Goal: Task Accomplishment & Management: Complete application form

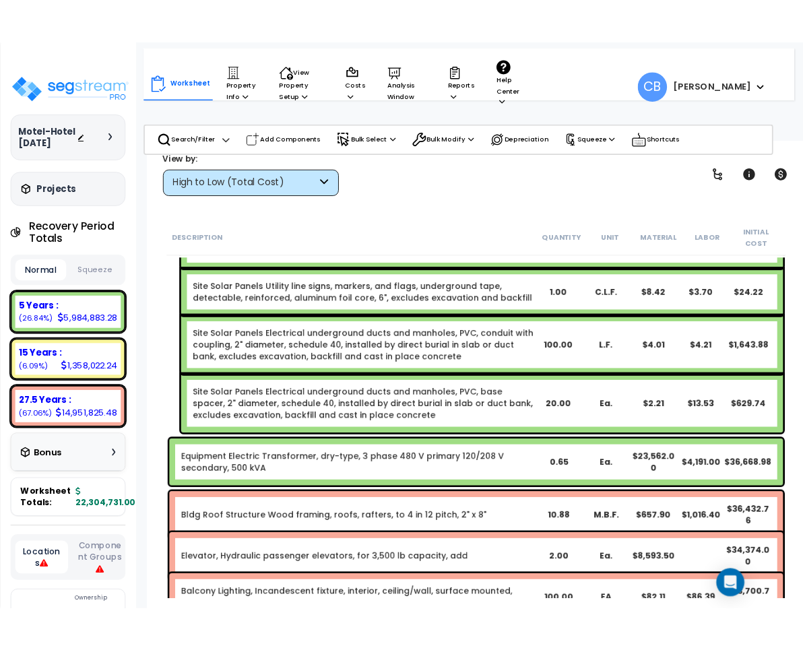
scroll to position [26296, 0]
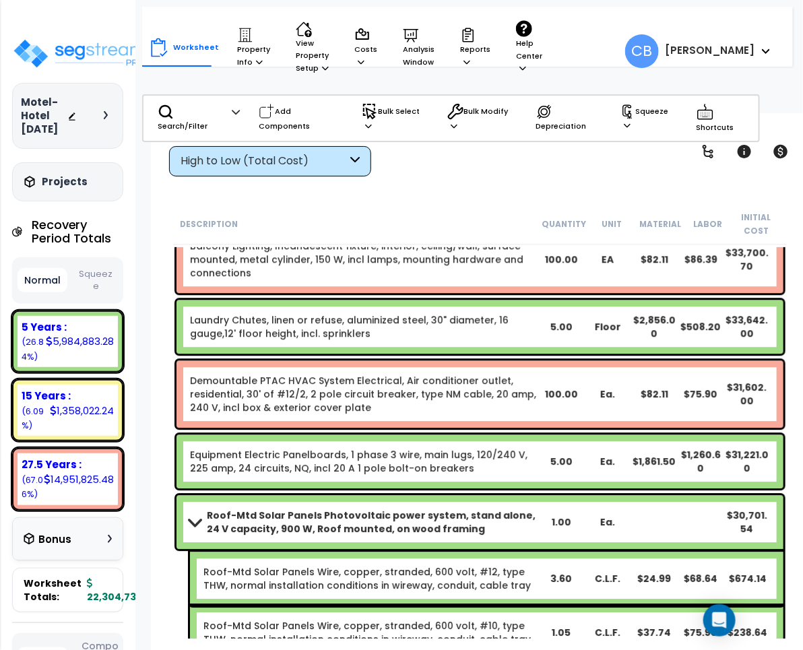
click at [354, 395] on link "Demountable PTAC HVAC System Electrical, Air conditioner outlet, residential, 3…" at bounding box center [364, 394] width 348 height 40
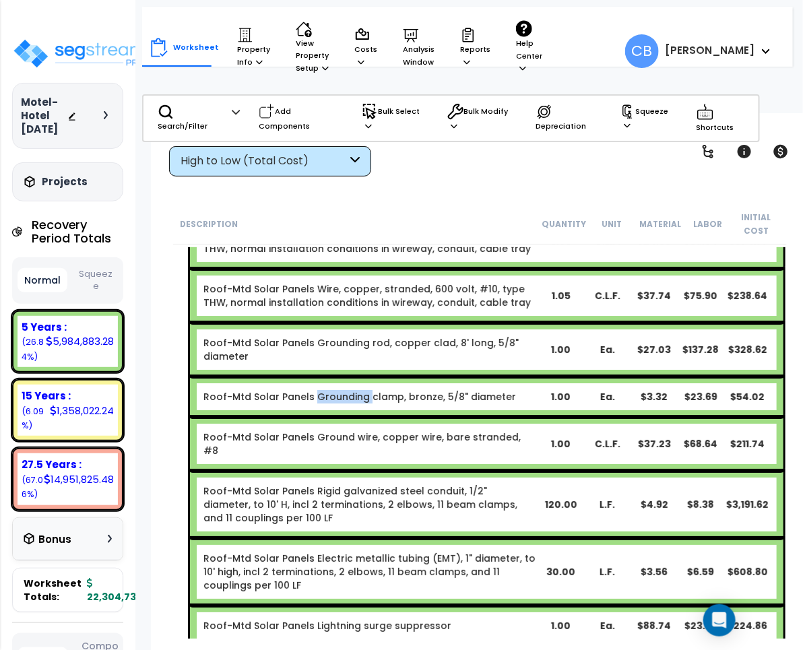
click at [354, 395] on link "Roof-Mtd Solar Panels Grounding clamp, bronze, 5/8" diameter" at bounding box center [359, 396] width 312 height 13
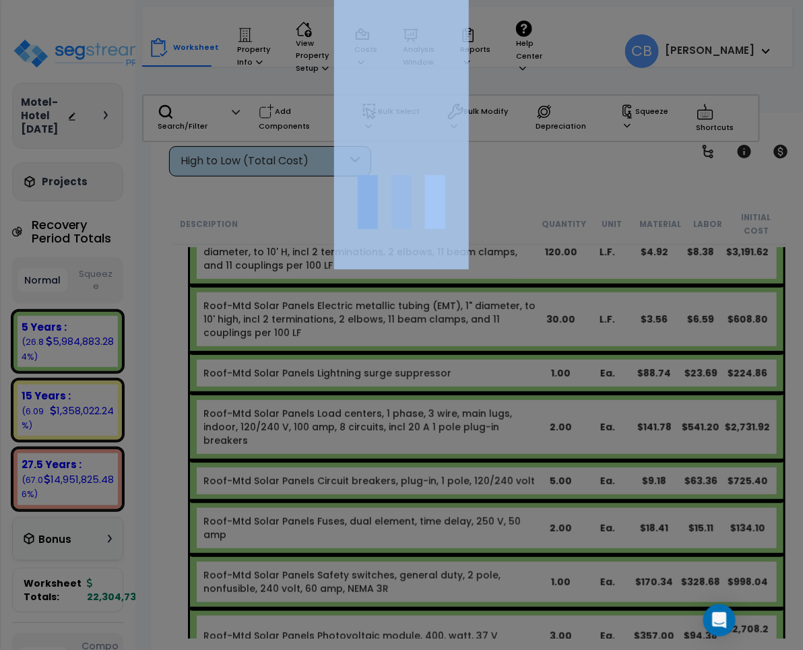
click at [354, 395] on div at bounding box center [401, 325] width 803 height 650
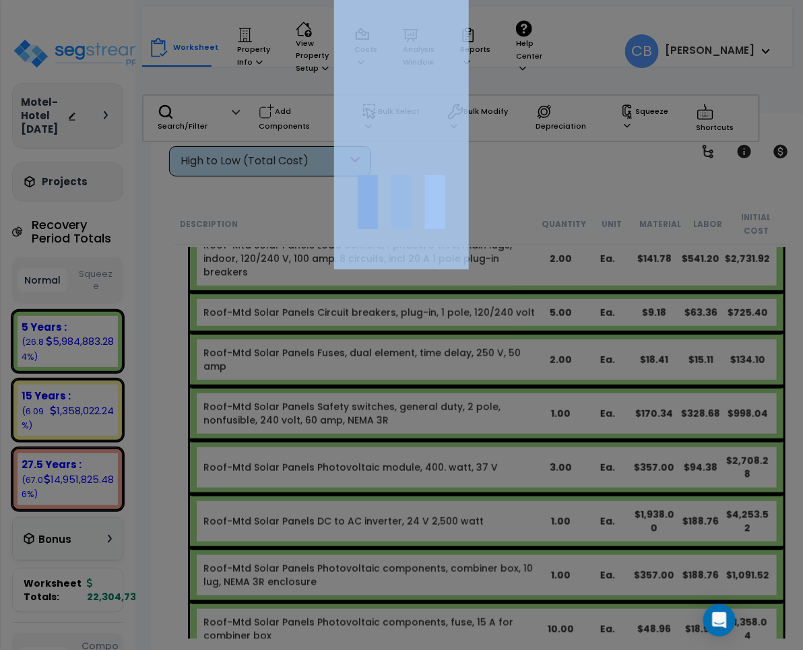
click at [354, 395] on div at bounding box center [401, 325] width 803 height 650
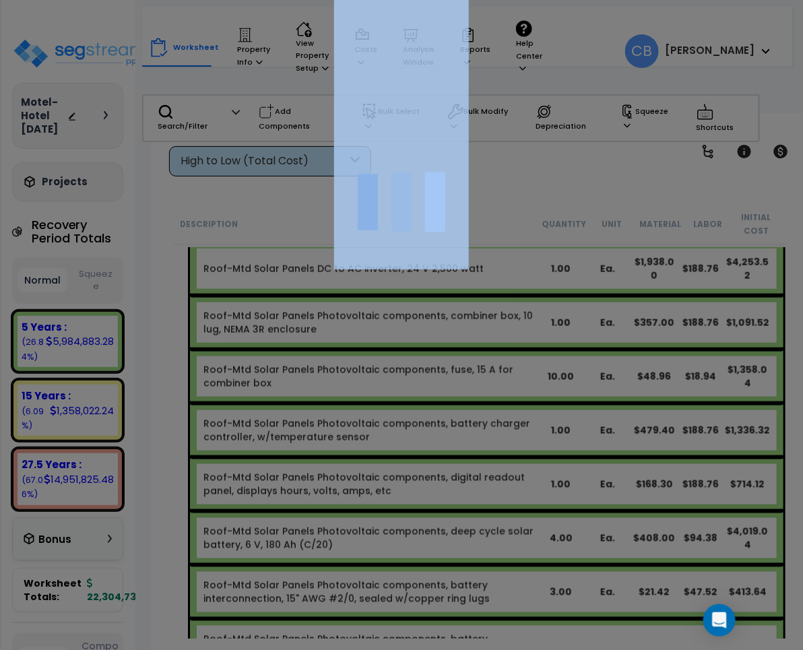
click at [354, 395] on div at bounding box center [401, 325] width 803 height 650
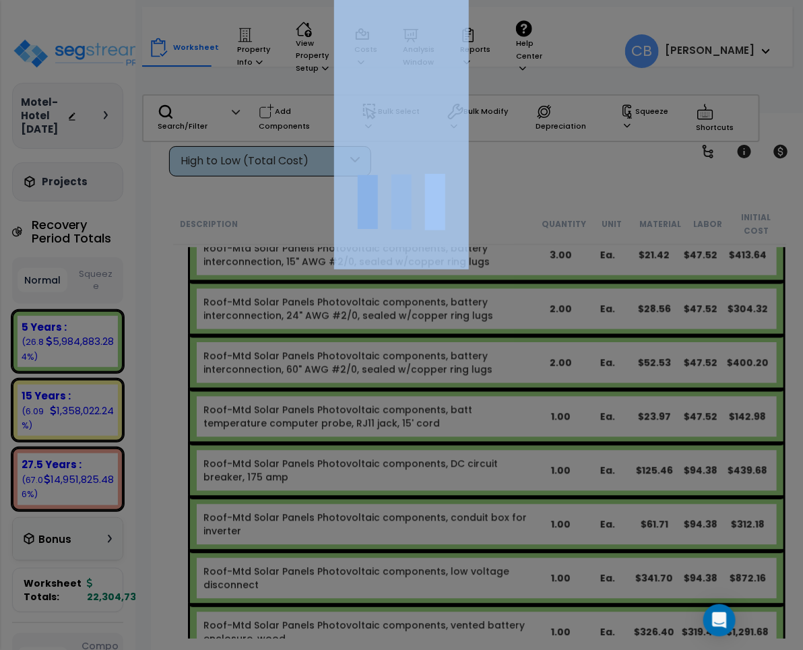
click at [354, 113] on div "We are Building your Property. So please grab a coffee and let us do the heavy …" at bounding box center [401, 86] width 803 height 54
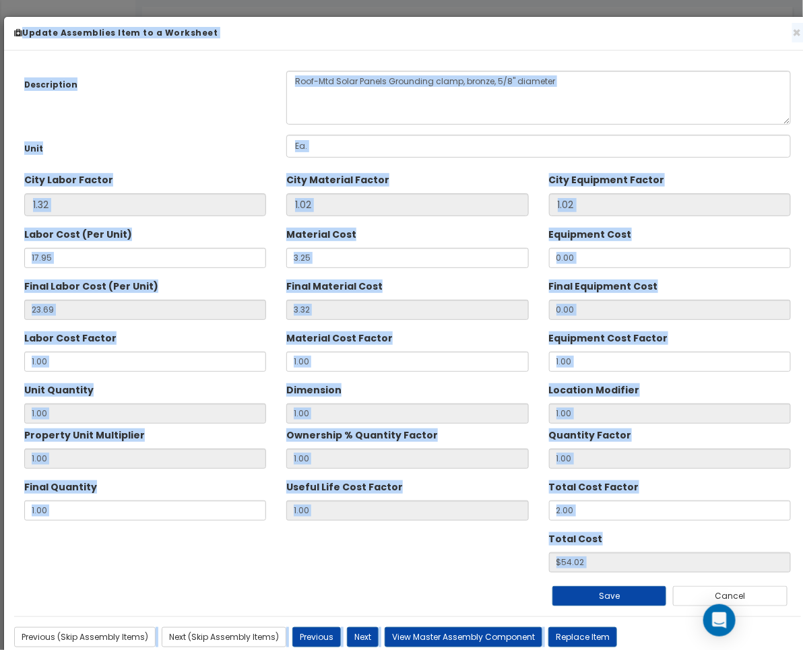
scroll to position [28485, 0]
click at [796, 32] on button "×" at bounding box center [796, 33] width 9 height 14
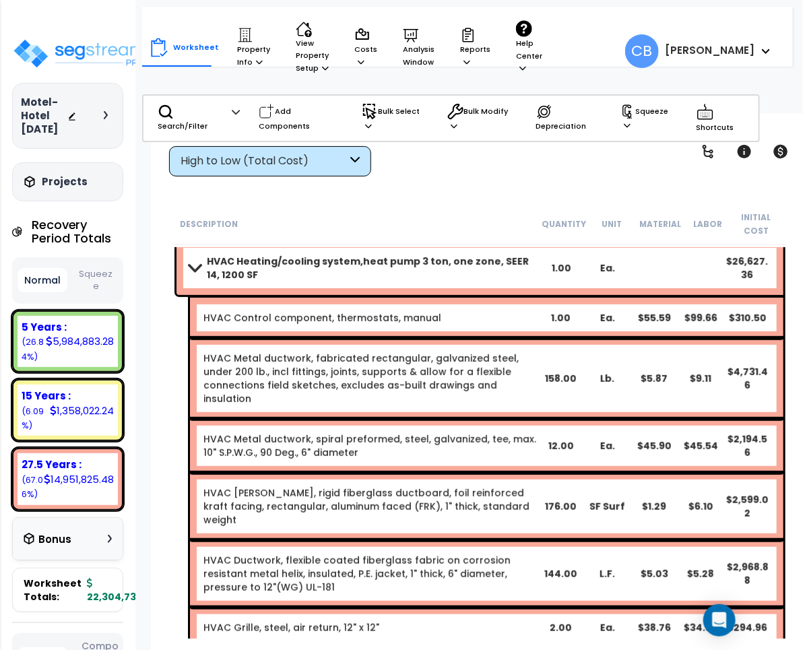
click at [409, 288] on div "HVAC Heating/cooling system,heat pump 3 ton, one zone, SEER 14, 1200 SF 1.00 Ea…" at bounding box center [479, 268] width 607 height 54
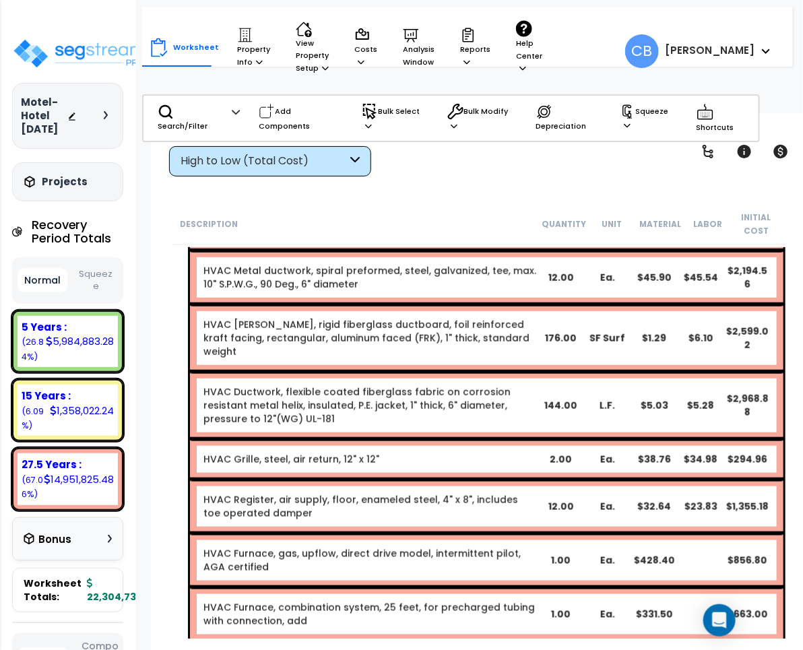
click at [409, 288] on div "HVAC Metal ductwork, spiral preformed, steel, galvanized, tee, max. 10" S.P.W.G…" at bounding box center [486, 278] width 593 height 54
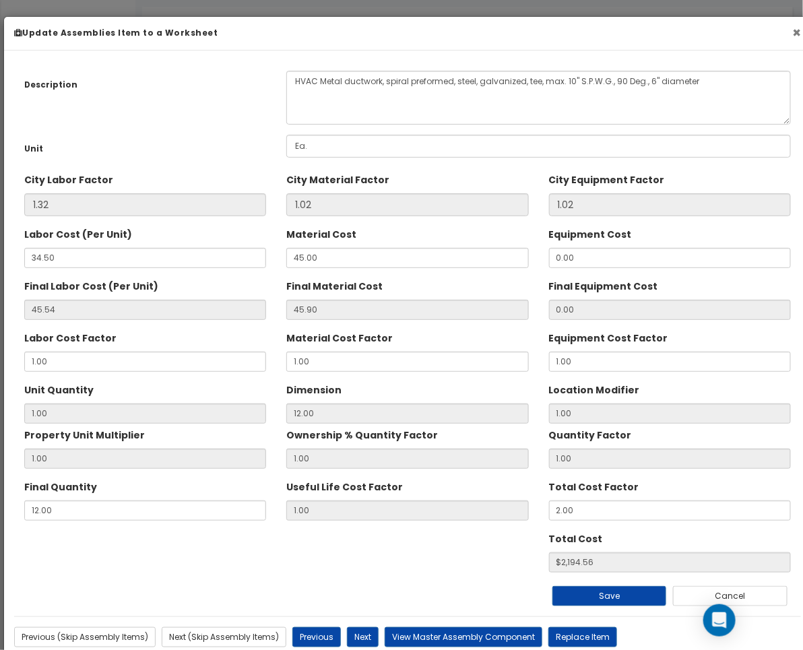
click at [793, 32] on button "×" at bounding box center [796, 33] width 9 height 14
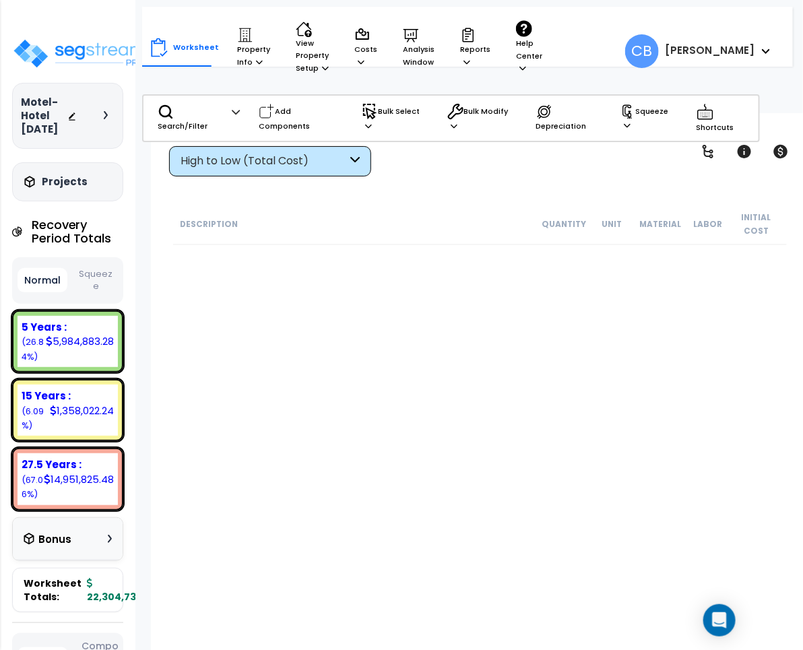
scroll to position [43248, 0]
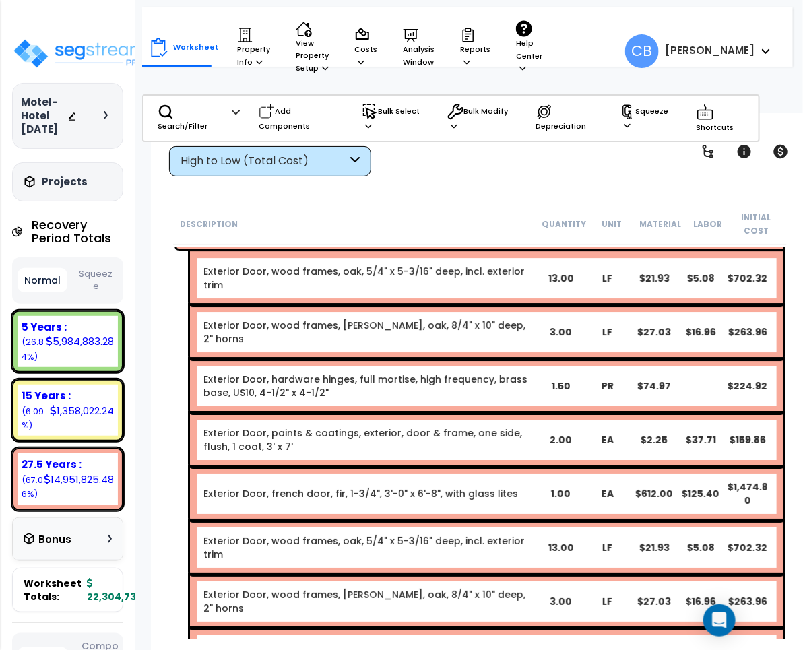
drag, startPoint x: 253, startPoint y: 368, endPoint x: 271, endPoint y: 1, distance: 367.5
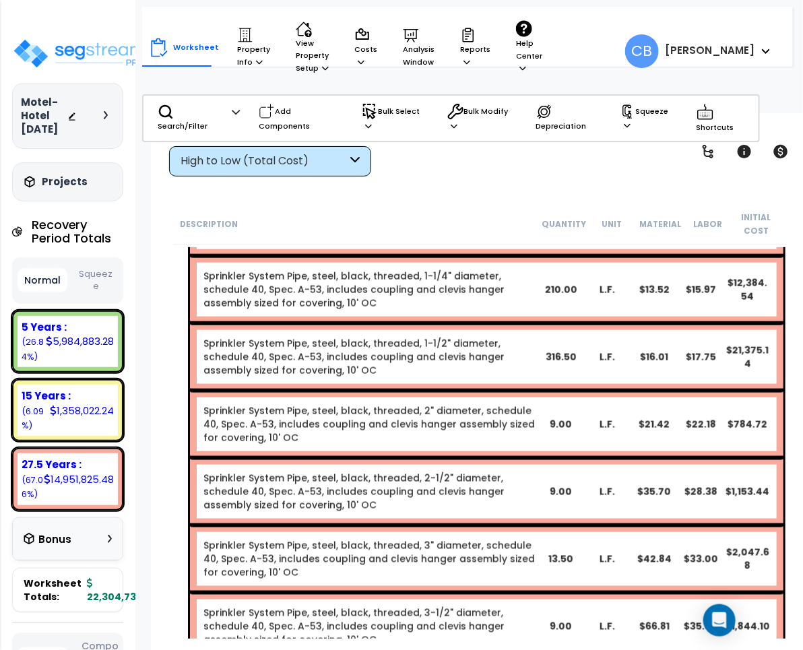
scroll to position [0, 0]
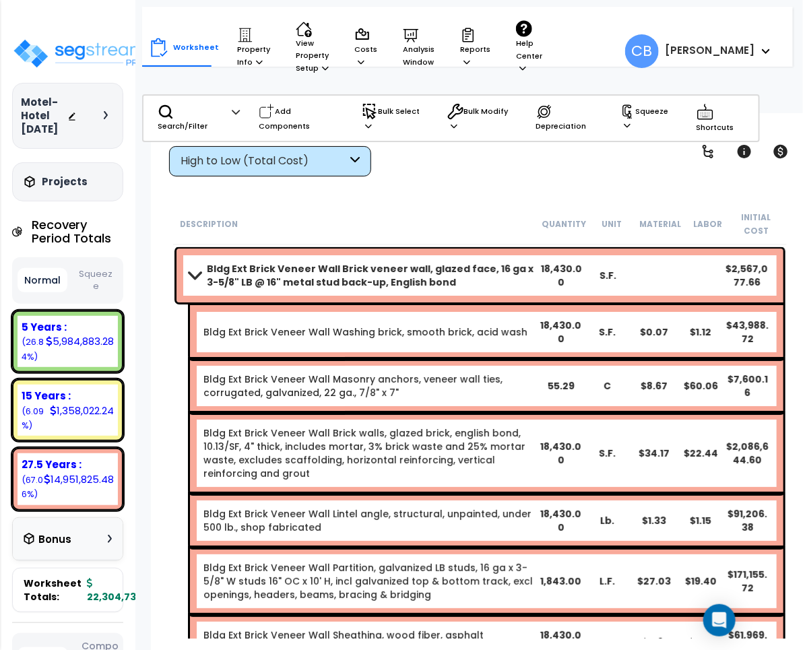
drag, startPoint x: 269, startPoint y: 301, endPoint x: 392, endPoint y: 290, distance: 123.1
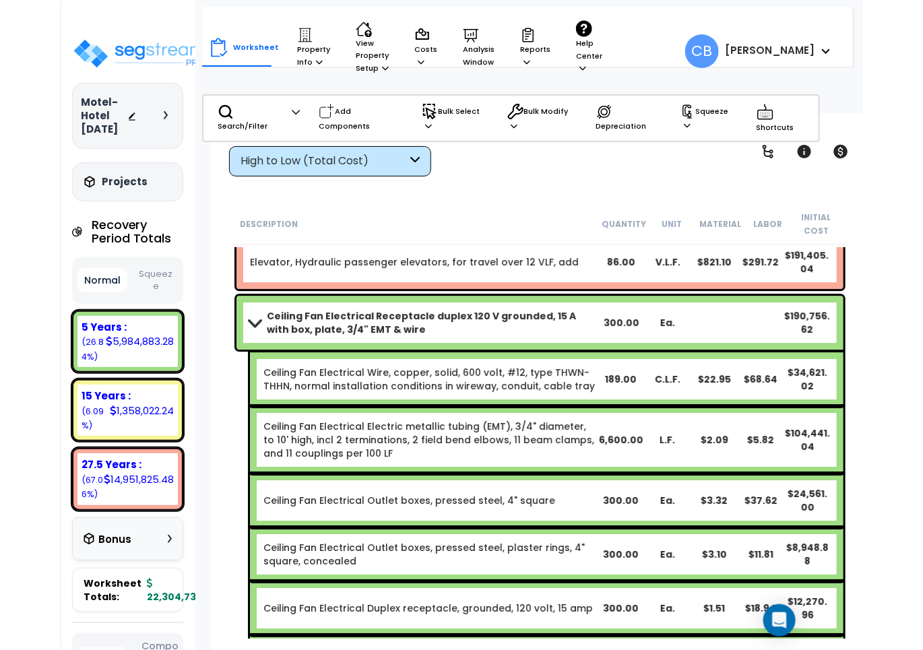
scroll to position [9430, 0]
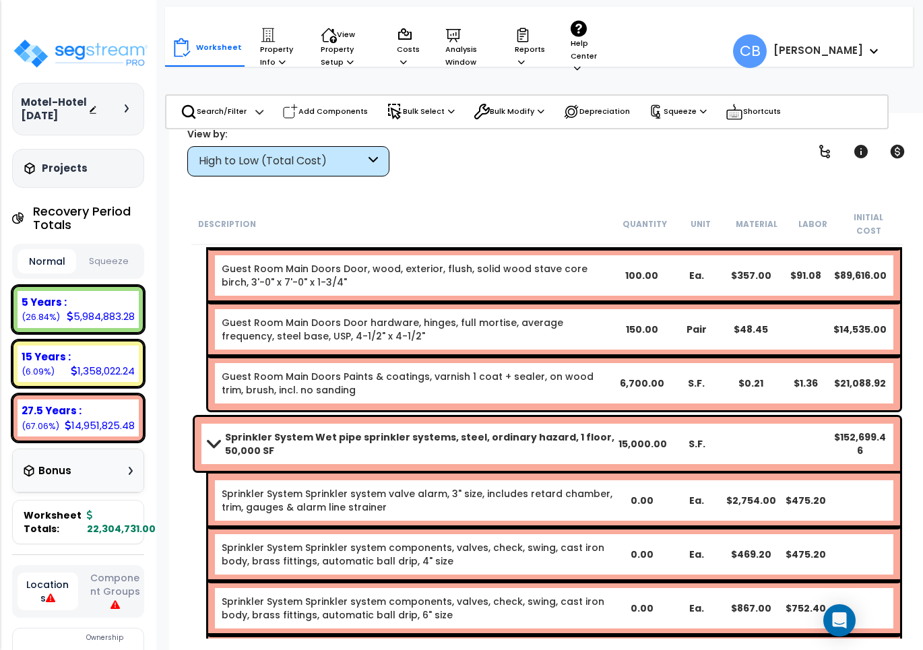
drag, startPoint x: 298, startPoint y: 445, endPoint x: 340, endPoint y: 331, distance: 122.1
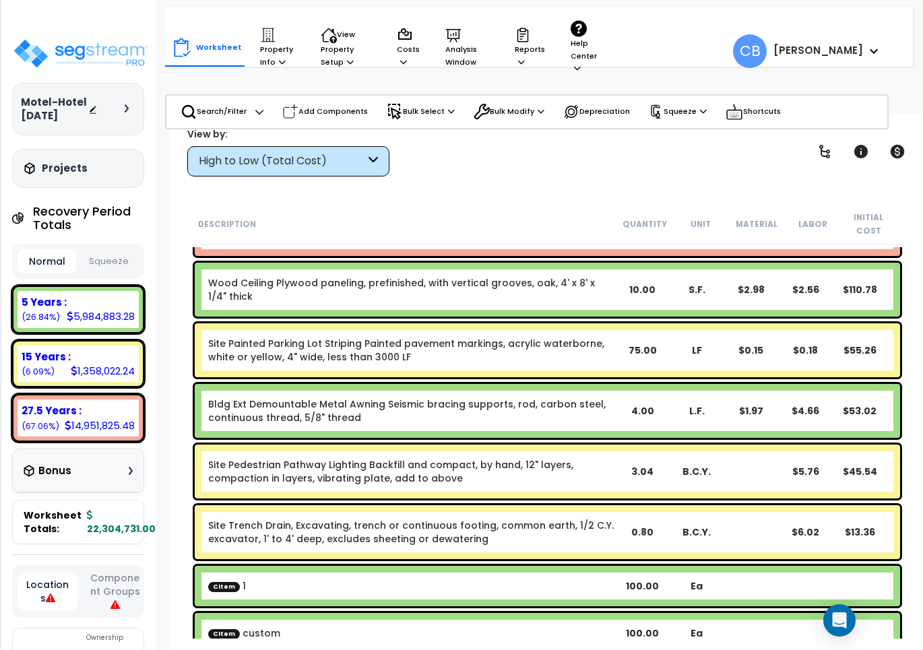
scroll to position [59352, 0]
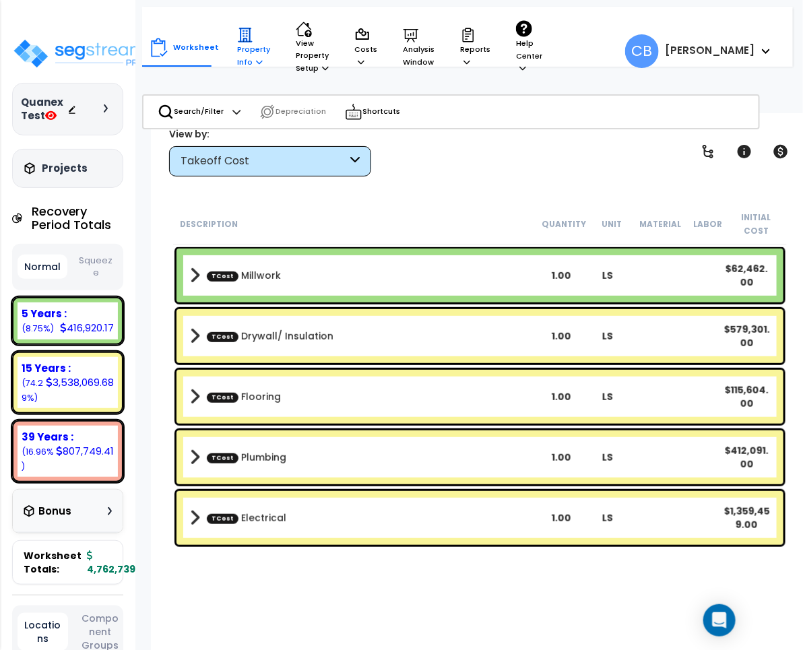
click at [246, 62] on p "Property Info" at bounding box center [253, 47] width 33 height 41
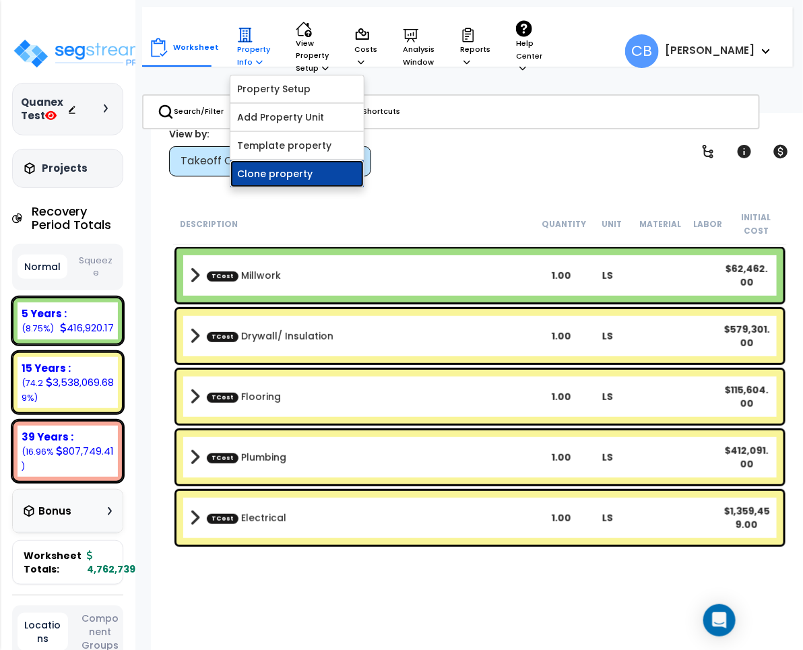
click at [253, 174] on link "Clone property" at bounding box center [296, 173] width 133 height 27
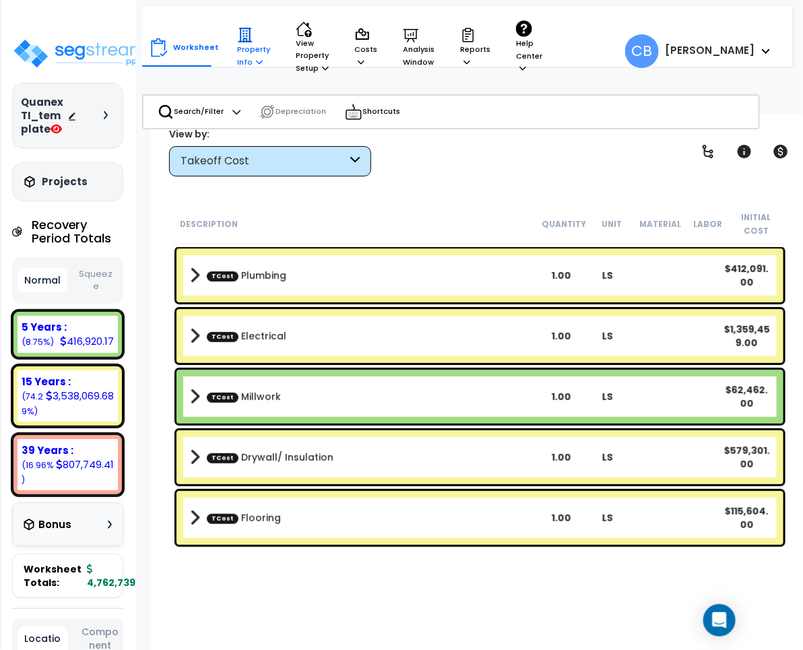
click at [243, 65] on p "Property Info" at bounding box center [253, 47] width 33 height 41
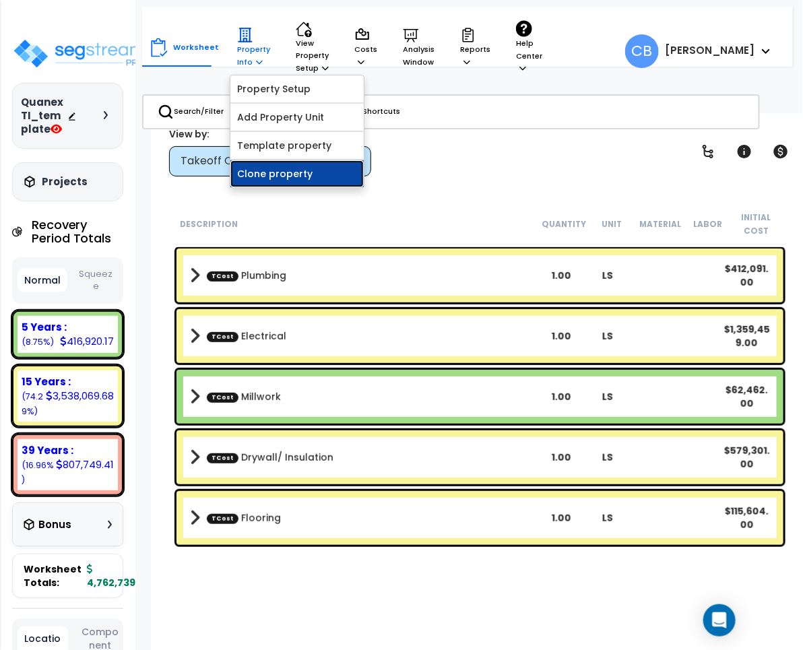
click at [267, 176] on link "Clone property" at bounding box center [296, 173] width 133 height 27
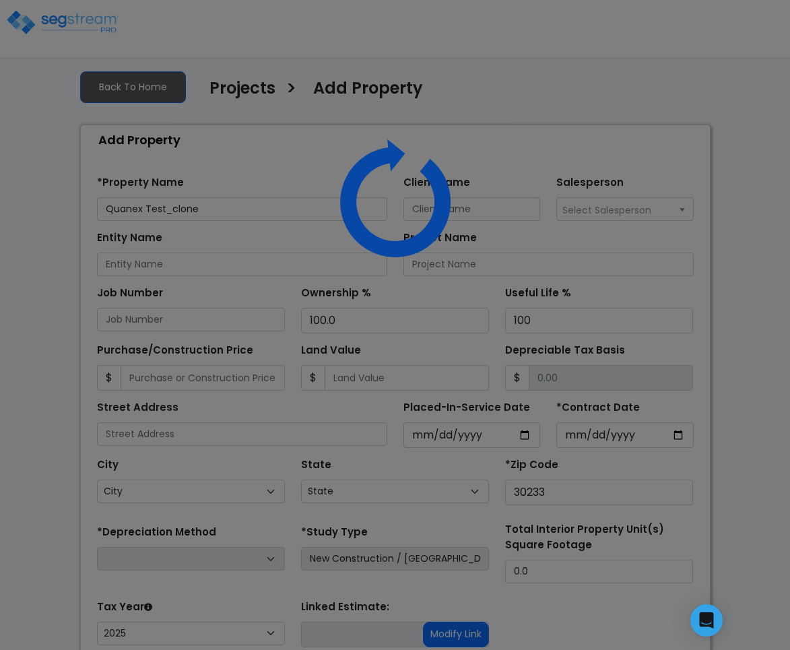
select select
select select "NEW"
select select "2025"
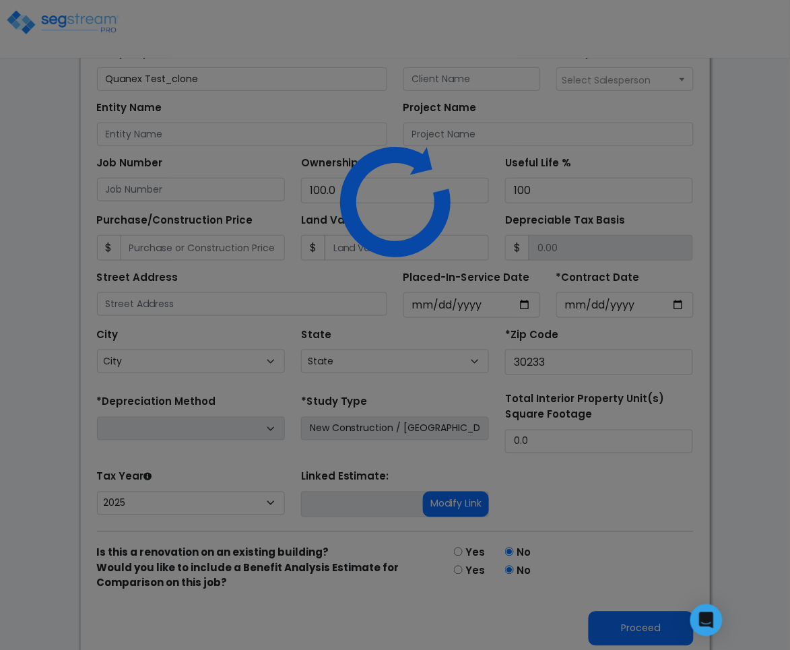
select select "GA"
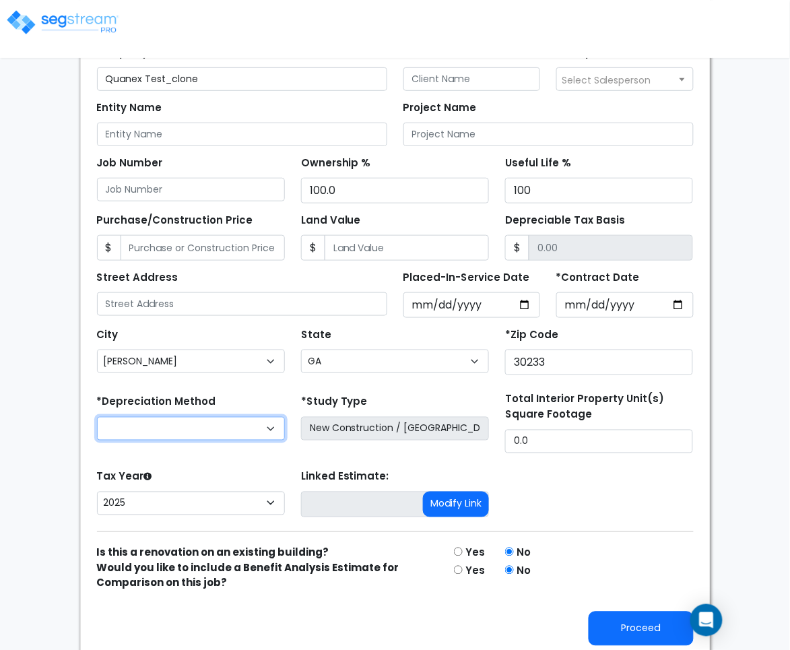
click at [196, 438] on select "Commercial MACRS (GDS) Residential Rental MACRS (GDS) Commercial MACRS (ADS) Co…" at bounding box center [191, 429] width 188 height 24
select select "CM(Q-FMCS"
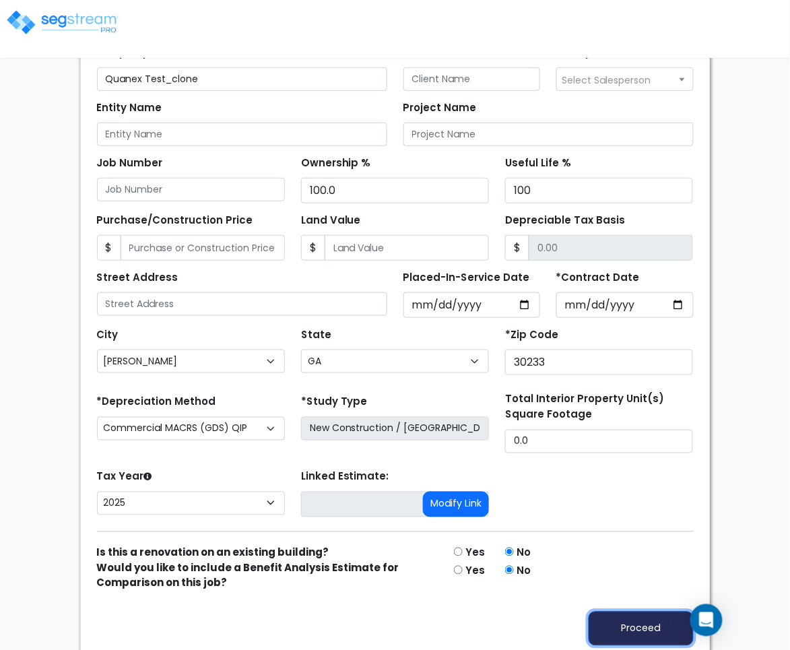
drag, startPoint x: 627, startPoint y: 631, endPoint x: 624, endPoint y: 379, distance: 251.9
click at [627, 632] on button "Proceed" at bounding box center [641, 629] width 105 height 34
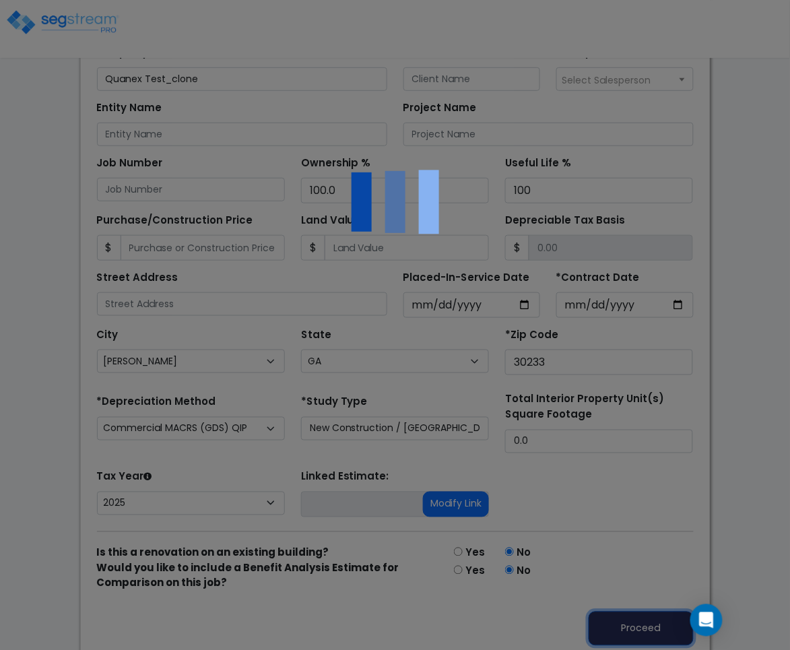
scroll to position [0, 0]
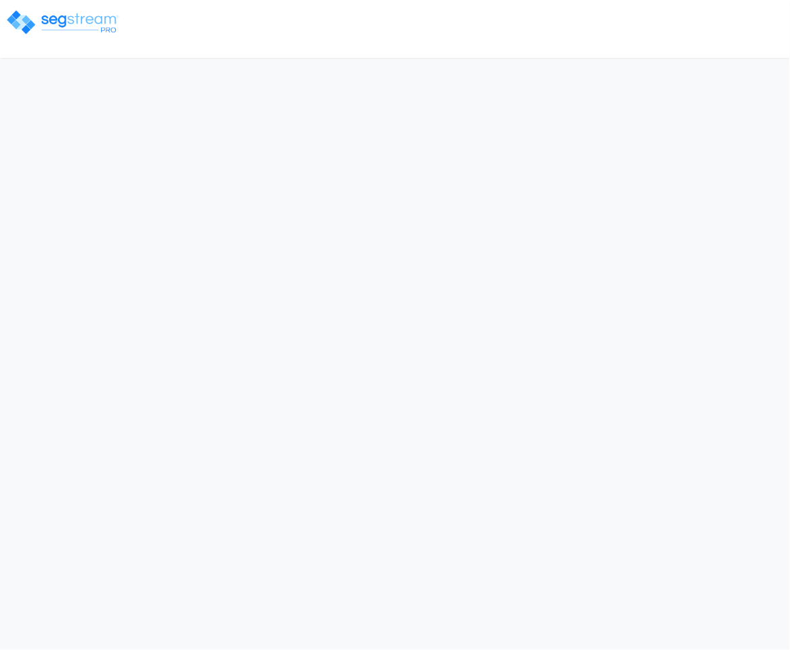
select select
select select "NEW"
select select "2025"
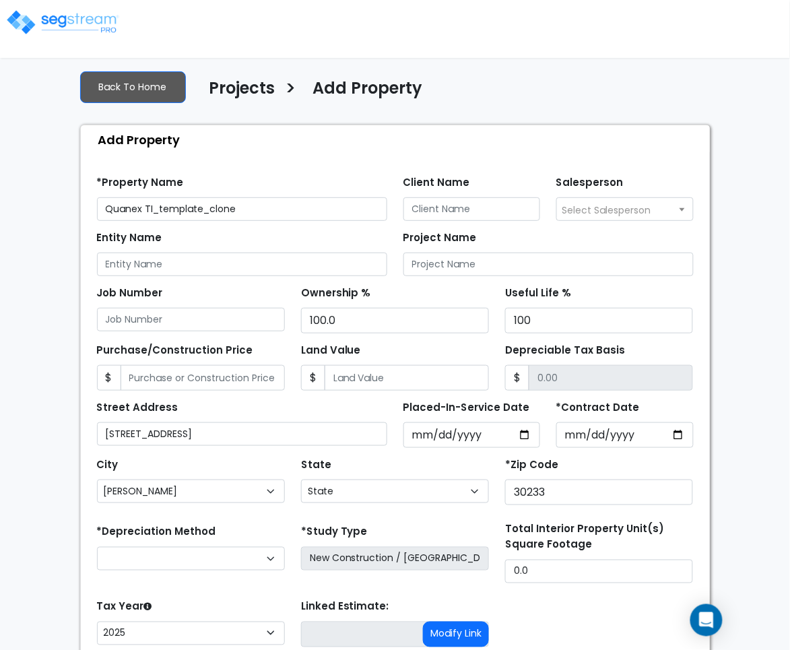
select select "GA"
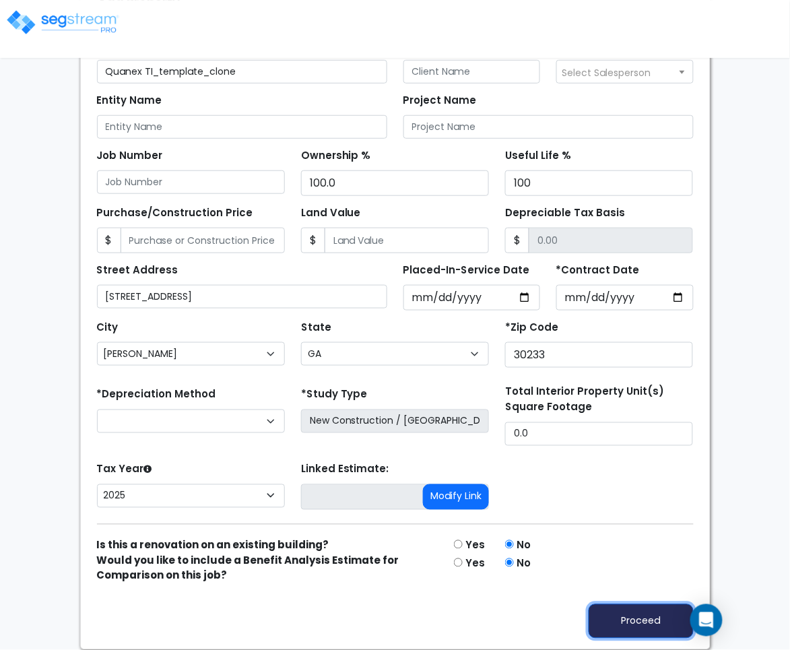
click at [636, 612] on button "Proceed" at bounding box center [641, 621] width 105 height 34
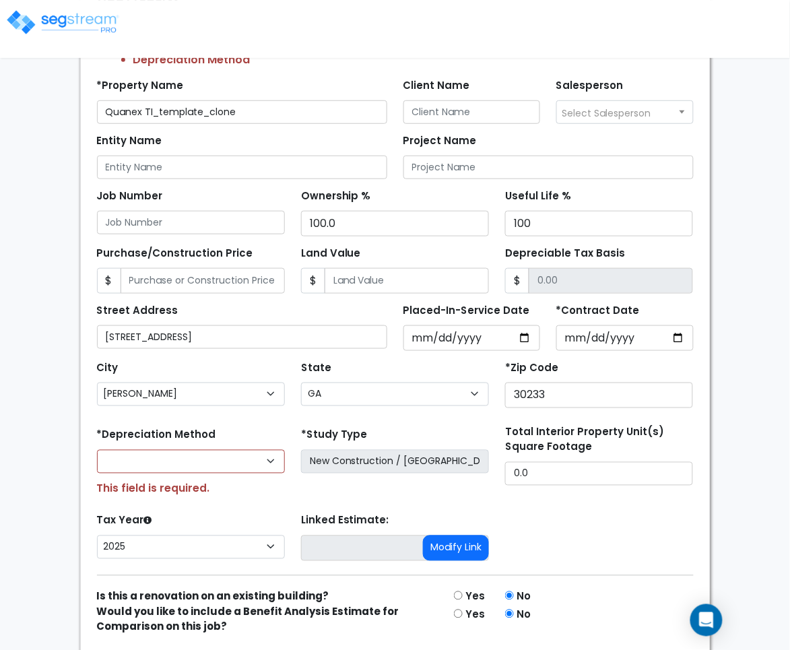
click at [193, 480] on div "Commercial MACRS (GDS) Residential Rental MACRS (GDS) Commercial MACRS (ADS) Co…" at bounding box center [191, 473] width 188 height 47
click at [189, 470] on select "Commercial MACRS (GDS) Residential Rental MACRS (GDS) Commercial MACRS (ADS) Co…" at bounding box center [191, 462] width 188 height 24
select select "CM(Q-FMCS"
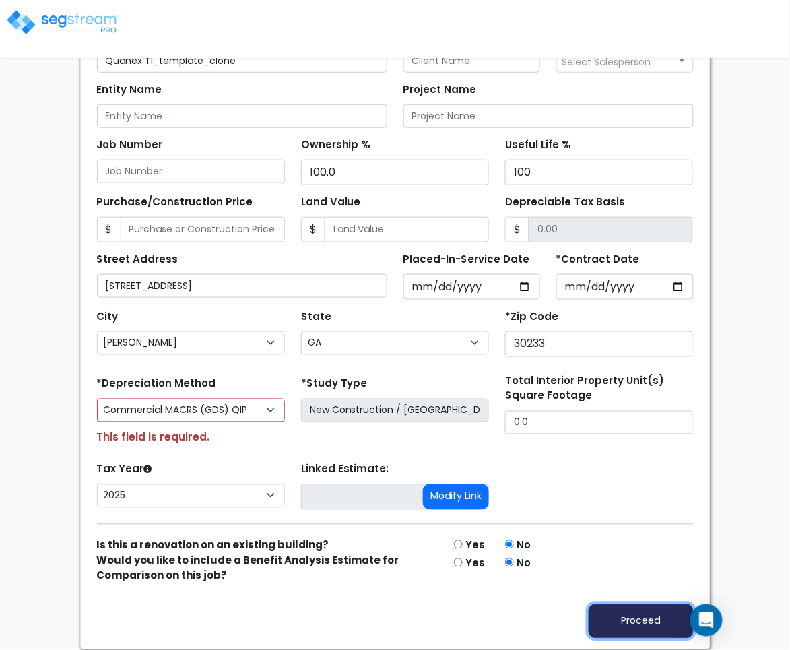
drag, startPoint x: 632, startPoint y: 615, endPoint x: 307, endPoint y: 617, distance: 324.6
click at [632, 614] on button "Proceed" at bounding box center [641, 621] width 105 height 34
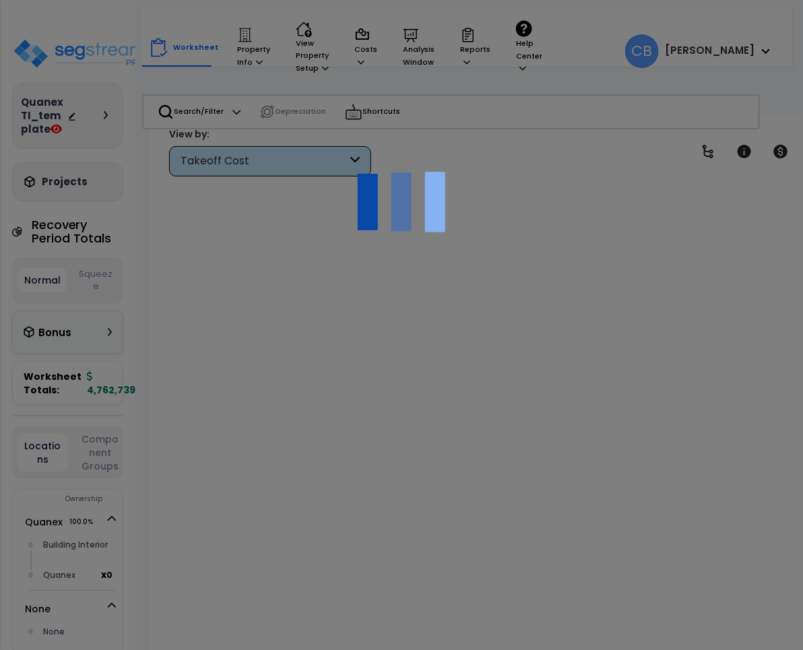
click at [244, 63] on div at bounding box center [401, 325] width 803 height 650
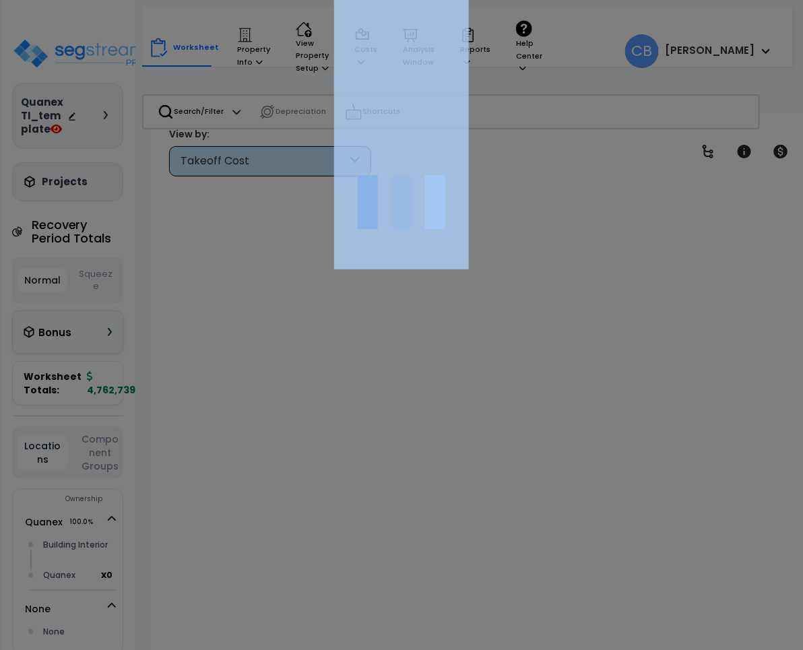
click at [244, 64] on div at bounding box center [401, 325] width 803 height 650
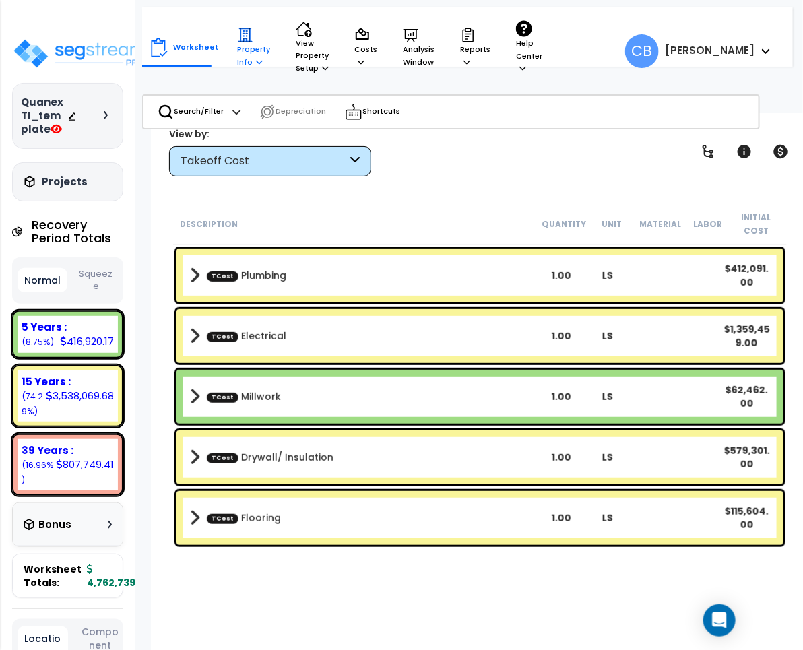
drag, startPoint x: 244, startPoint y: 57, endPoint x: 243, endPoint y: 75, distance: 17.6
click at [246, 57] on p "Property Info" at bounding box center [253, 47] width 33 height 41
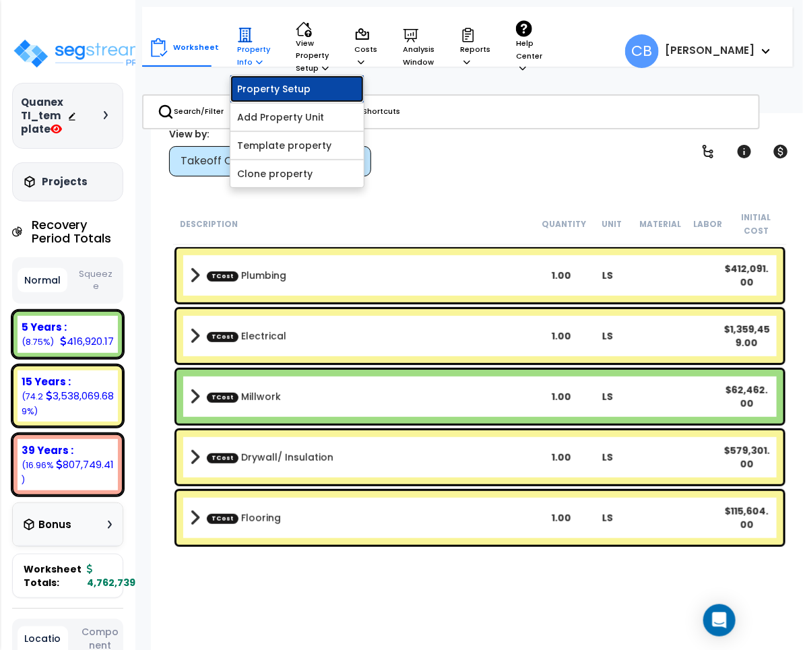
click at [259, 96] on link "Property Setup" at bounding box center [296, 88] width 133 height 27
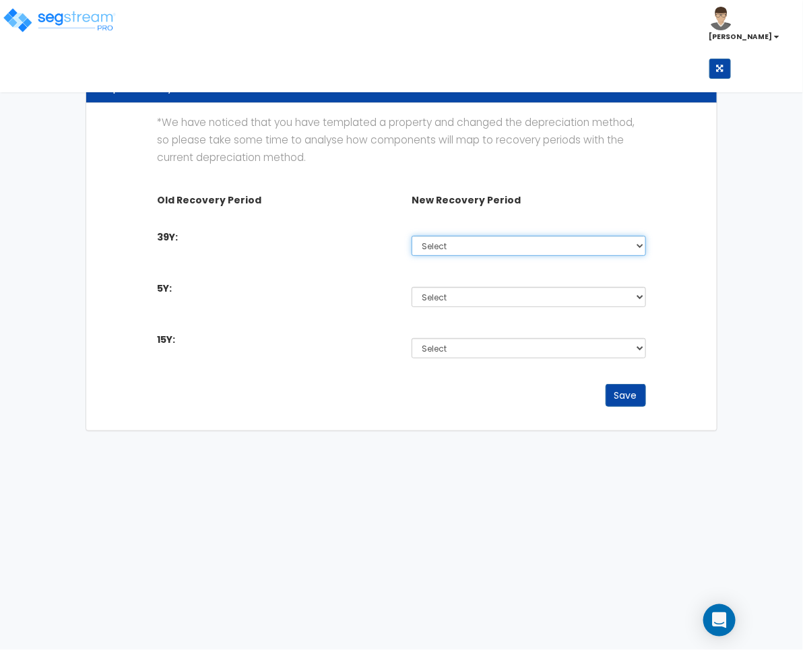
click at [459, 251] on select "Select Non-Depreciable Land 5 Year 7 Year 15 Year 15 Year QIP 39 Year" at bounding box center [528, 246] width 234 height 20
select select "39Y_1"
click at [411, 236] on select "Select Non-Depreciable Land 5 Year 7 Year 15 Year 15 Year QIP 39 Year" at bounding box center [528, 246] width 234 height 20
click at [457, 310] on div "Select Non-Depreciable Land 5 Year 7 Year 15 Year 15 Year QIP 39 Year" at bounding box center [528, 297] width 255 height 31
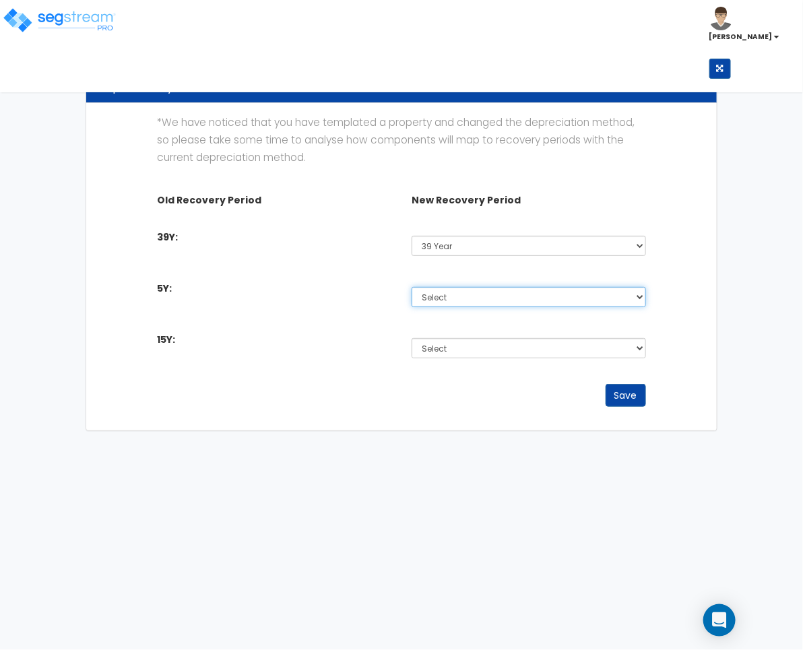
drag, startPoint x: 463, startPoint y: 288, endPoint x: 462, endPoint y: 295, distance: 6.8
click at [463, 290] on select "Select Non-Depreciable Land 5 Year 7 Year 15 Year 15 Year QIP 39 Year" at bounding box center [528, 297] width 234 height 20
select select "5Y_1"
click at [411, 287] on select "Select Non-Depreciable Land 5 Year 7 Year 15 Year 15 Year QIP 39 Year" at bounding box center [528, 297] width 234 height 20
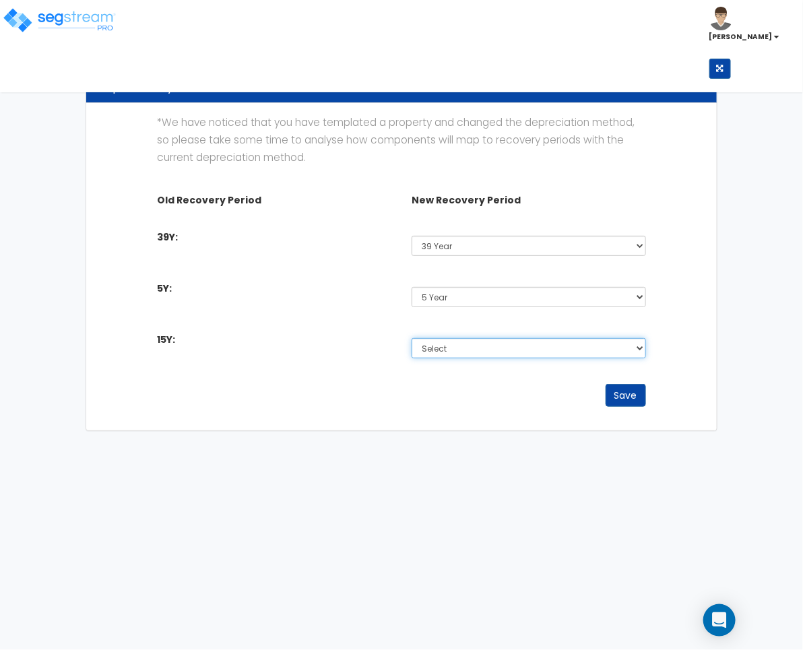
click at [460, 349] on select "Select Non-Depreciable Land 5 Year 7 Year 15 Year 15 Year QIP 39 Year" at bounding box center [528, 348] width 234 height 20
select select "15Y_1"
click at [411, 338] on select "Select Non-Depreciable Land 5 Year 7 Year 15 Year 15 Year QIP 39 Year" at bounding box center [528, 348] width 234 height 20
click at [616, 395] on button "Save" at bounding box center [625, 395] width 40 height 23
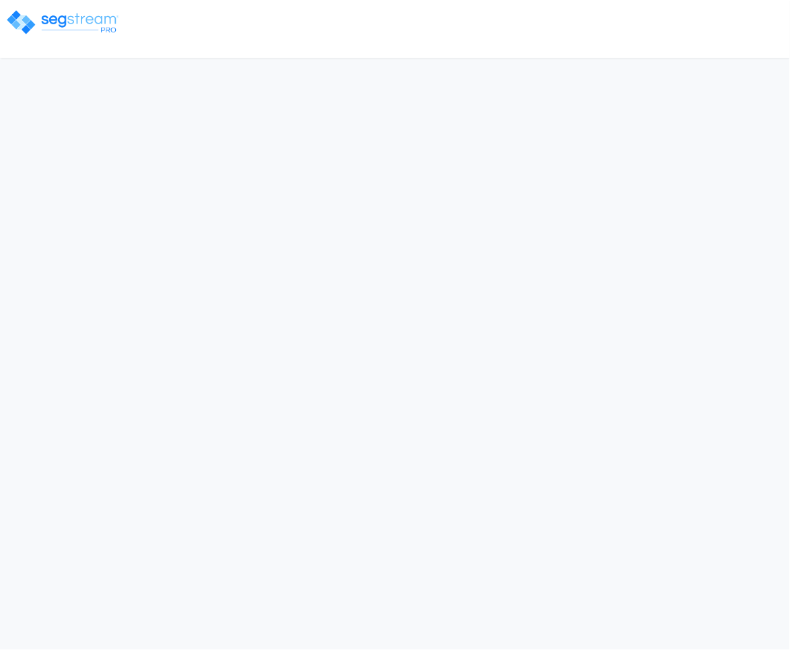
select select "2025"
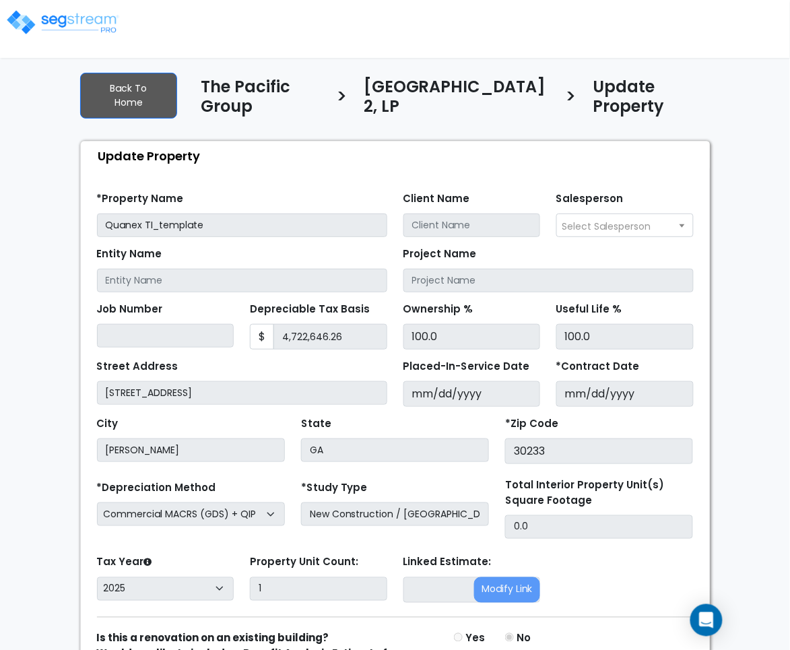
scroll to position [98, 0]
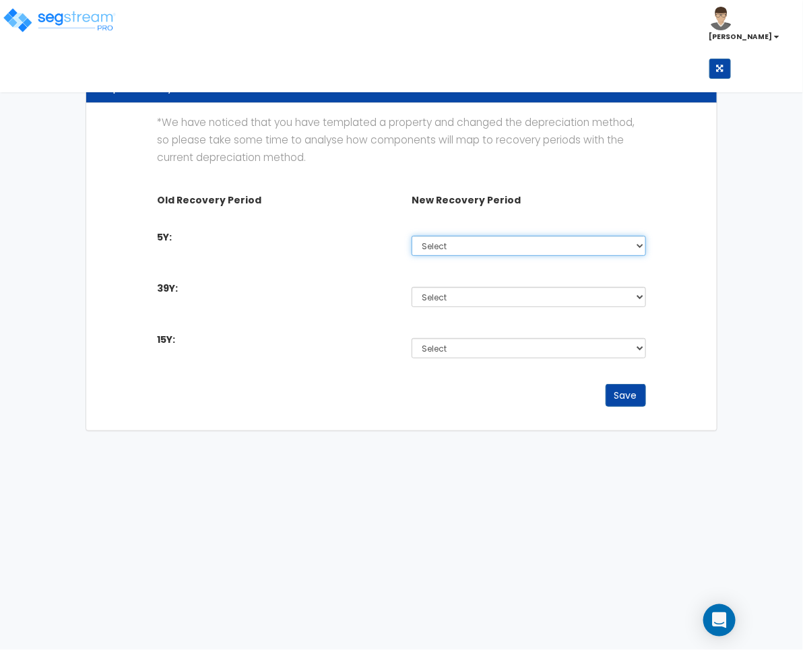
click at [456, 237] on select "Select Non-Depreciable Land 5 Year 7 Year 15 Year 15 Year QIP 39 Year" at bounding box center [528, 246] width 234 height 20
select select "5Y_1"
click at [411, 236] on select "Select Non-Depreciable Land 5 Year 7 Year 15 Year 15 Year QIP 39 Year" at bounding box center [528, 246] width 234 height 20
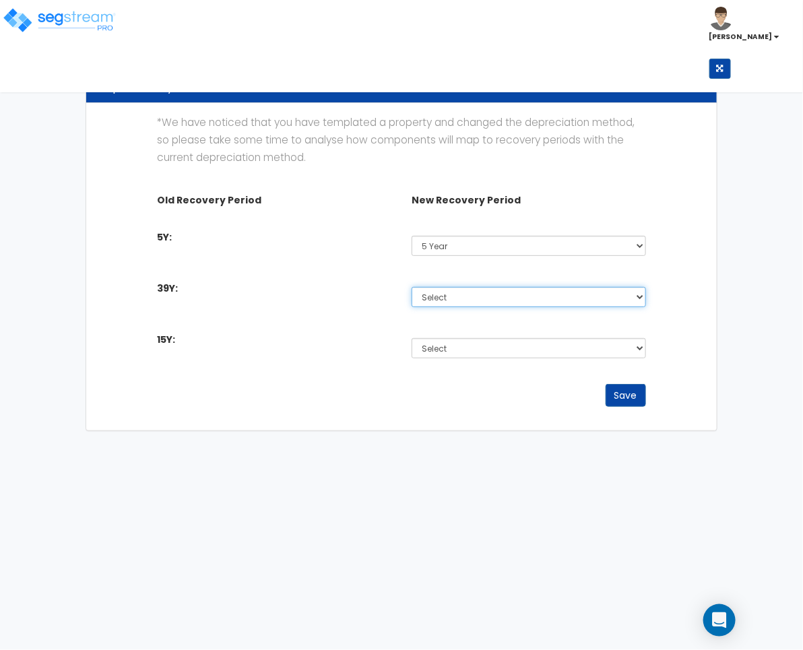
click at [448, 297] on select "Select Non-Depreciable Land 5 Year 7 Year 15 Year 15 Year QIP 39 Year" at bounding box center [528, 297] width 234 height 20
select select "39Y_1"
click at [411, 287] on select "Select Non-Depreciable Land 5 Year 7 Year 15 Year 15 Year QIP 39 Year" at bounding box center [528, 297] width 234 height 20
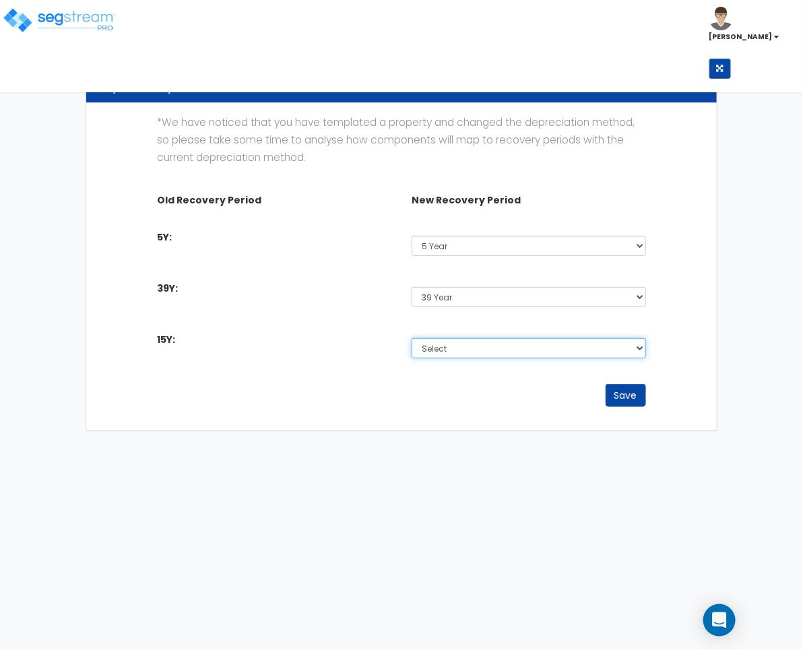
click at [463, 349] on select "Select Non-Depreciable Land 5 Year 7 Year 15 Year 15 Year QIP 39 Year" at bounding box center [528, 348] width 234 height 20
select select "15Y_1"
click at [411, 338] on select "Select Non-Depreciable Land 5 Year 7 Year 15 Year 15 Year QIP 39 Year" at bounding box center [528, 348] width 234 height 20
click at [608, 398] on button "Save" at bounding box center [625, 395] width 40 height 23
